Goal: Information Seeking & Learning: Learn about a topic

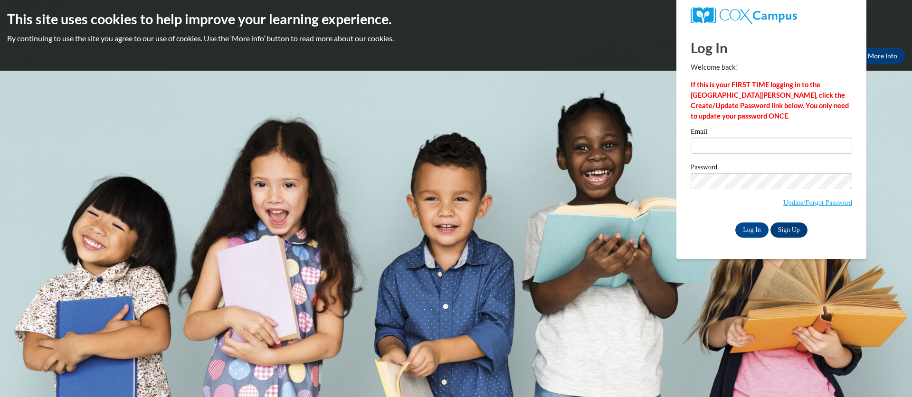
type input "eklawson@valdosta.edu"
drag, startPoint x: 718, startPoint y: 233, endPoint x: 735, endPoint y: 231, distance: 16.7
click at [718, 233] on div "Log In Sign Up" at bounding box center [770, 230] width 161 height 15
drag, startPoint x: 735, startPoint y: 231, endPoint x: 743, endPoint y: 230, distance: 8.1
click at [737, 230] on input "Log In" at bounding box center [751, 230] width 33 height 15
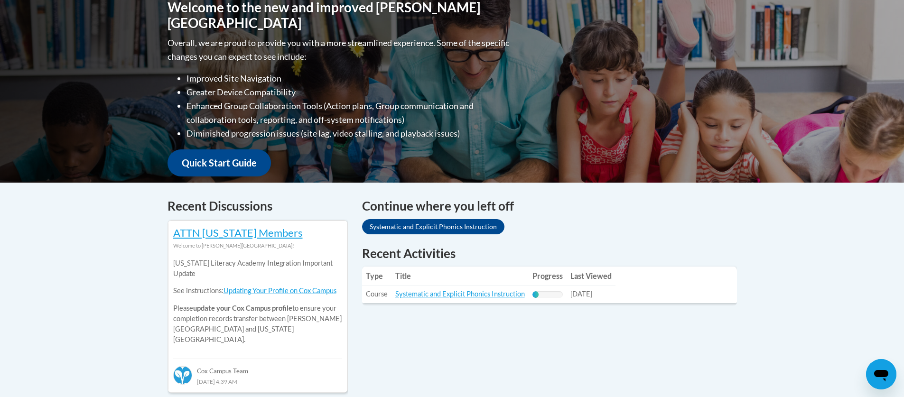
scroll to position [241, 0]
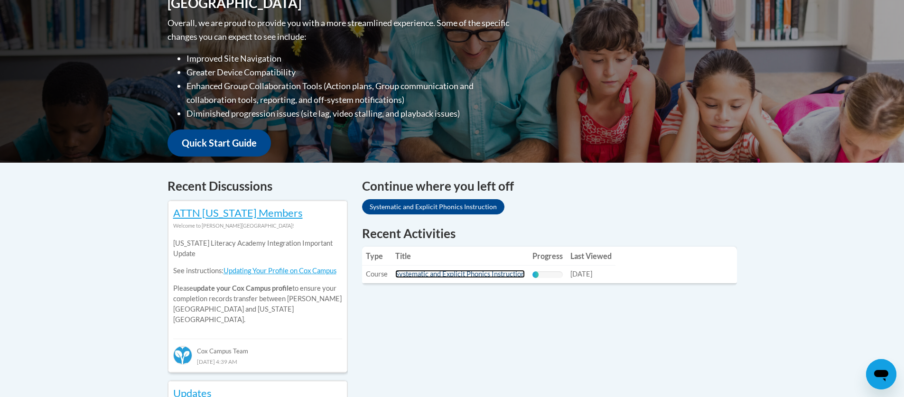
click at [461, 277] on link "Systematic and Explicit Phonics Instruction" at bounding box center [461, 274] width 130 height 8
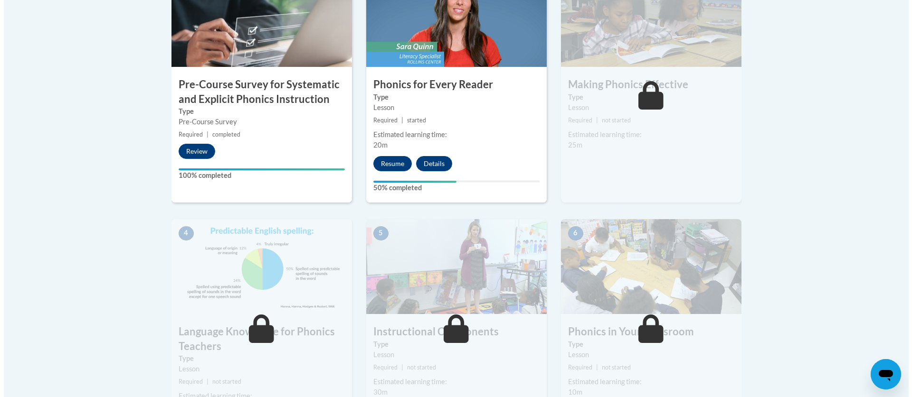
scroll to position [312, 0]
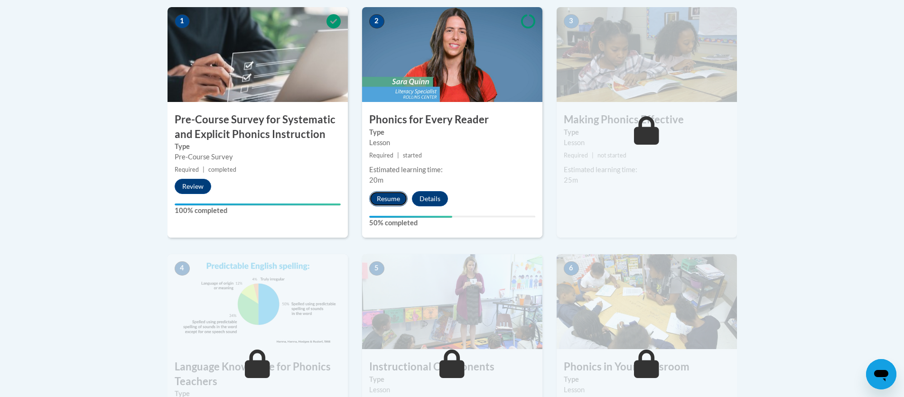
click at [391, 200] on button "Resume" at bounding box center [388, 198] width 38 height 15
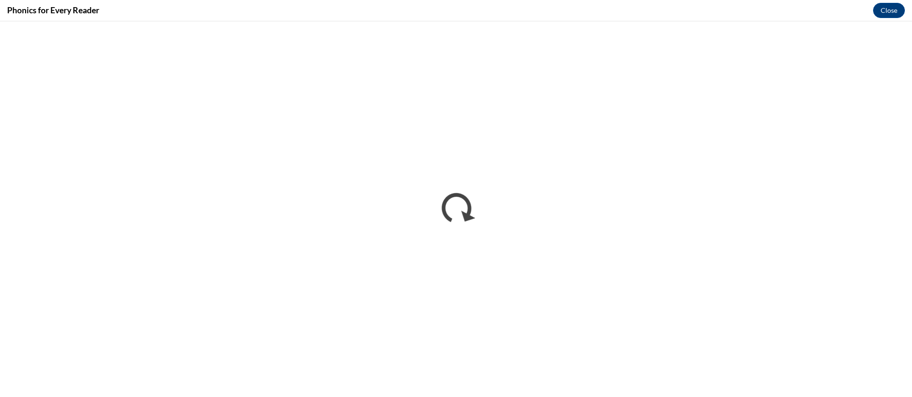
scroll to position [0, 0]
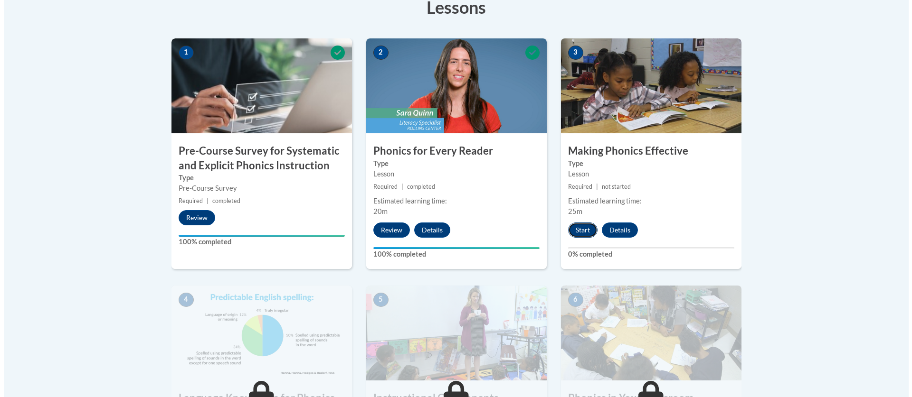
scroll to position [281, 0]
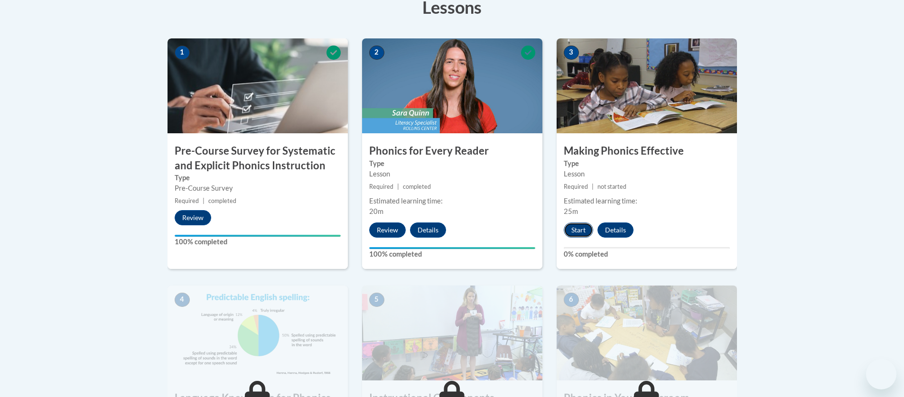
click at [579, 231] on button "Start" at bounding box center [578, 230] width 29 height 15
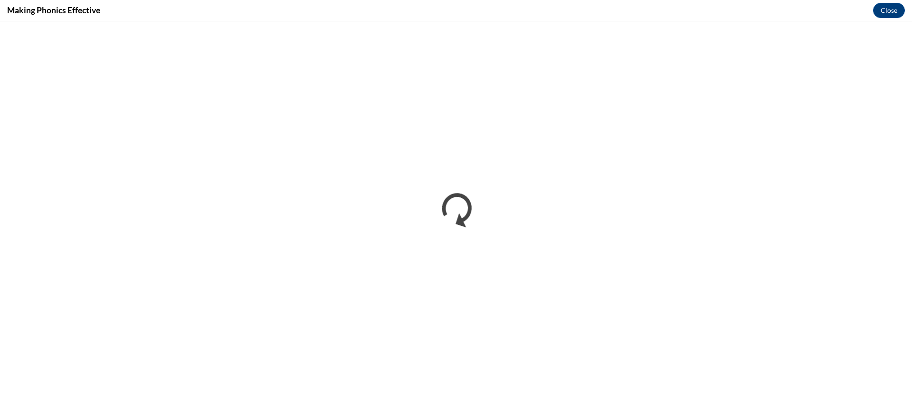
scroll to position [0, 0]
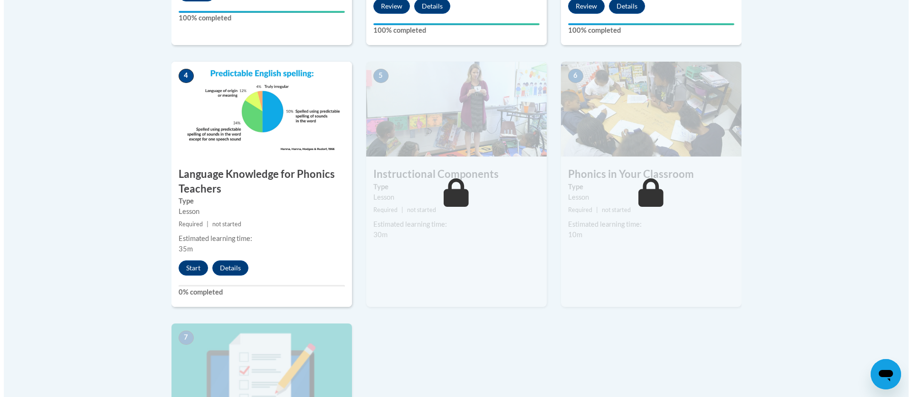
scroll to position [582, 0]
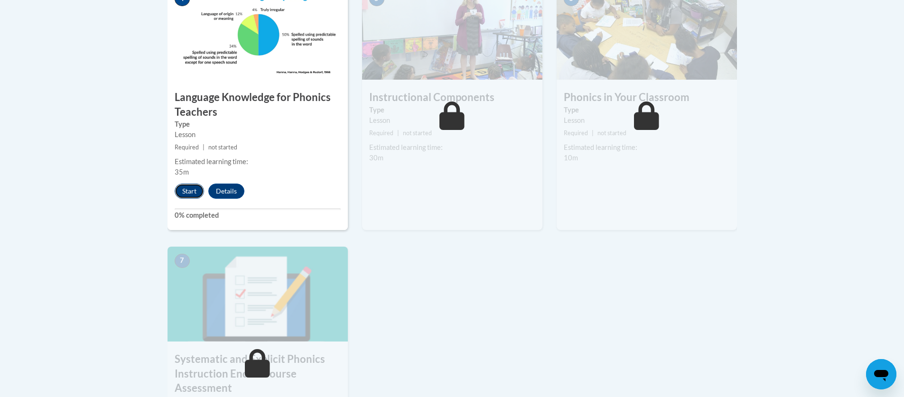
click at [188, 191] on button "Start" at bounding box center [189, 191] width 29 height 15
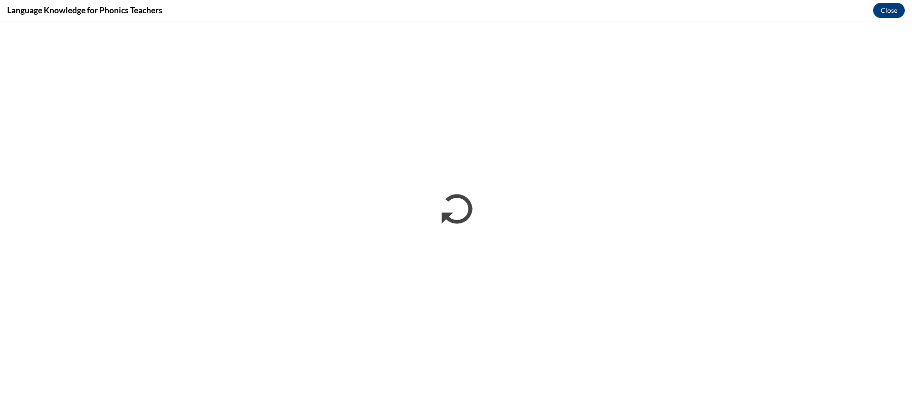
scroll to position [0, 0]
